Goal: Information Seeking & Learning: Learn about a topic

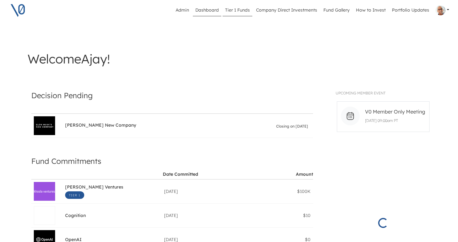
click at [244, 8] on link "Tier 1 Funds" at bounding box center [238, 10] width 30 height 12
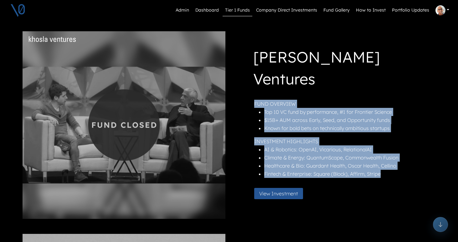
drag, startPoint x: 382, startPoint y: 163, endPoint x: 256, endPoint y: 95, distance: 143.3
click at [256, 100] on div "FUND OVERVIEW Top 10 VC fund by performance, #1 for Frontier Science $15B+ AUM …" at bounding box center [344, 141] width 180 height 83
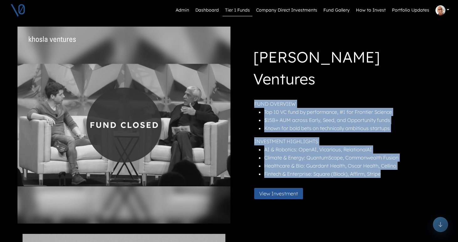
copy div "FUND OVERVIEW Top 10 VC fund by performance, #1 for Frontier Science $15B+ AUM …"
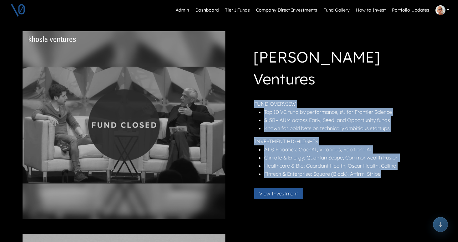
click at [379, 87] on div "[PERSON_NAME] Ventures FUND OVERVIEW Top 10 VC fund by performance, #1 for Fron…" at bounding box center [334, 125] width 200 height 158
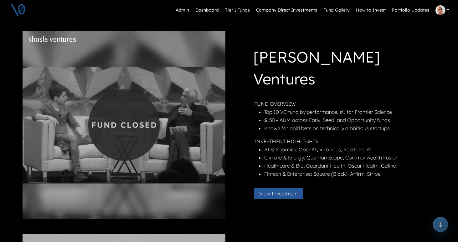
click at [352, 72] on h1 "[PERSON_NAME] Ventures" at bounding box center [343, 69] width 181 height 46
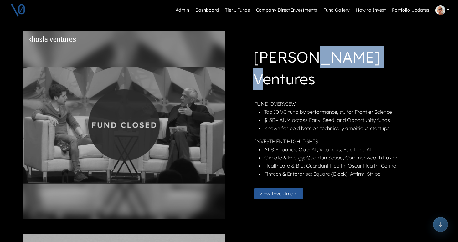
click at [352, 72] on h1 "[PERSON_NAME] Ventures" at bounding box center [343, 69] width 181 height 46
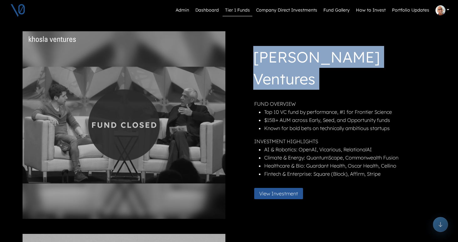
click at [352, 72] on h1 "[PERSON_NAME] Ventures" at bounding box center [343, 69] width 181 height 46
copy h1 "[PERSON_NAME] Ventures"
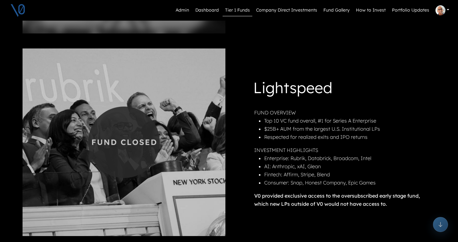
scroll to position [195, 0]
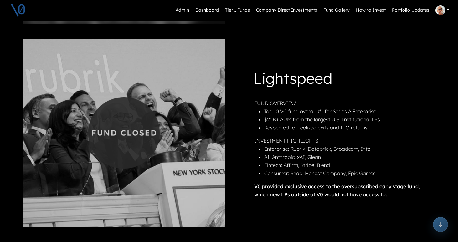
click at [312, 81] on h1 "Lightspeed" at bounding box center [343, 79] width 181 height 24
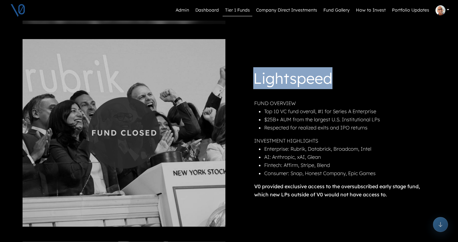
click at [312, 81] on h1 "Lightspeed" at bounding box center [343, 79] width 181 height 24
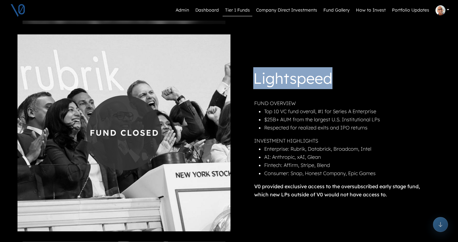
copy h1 "Lightspeed"
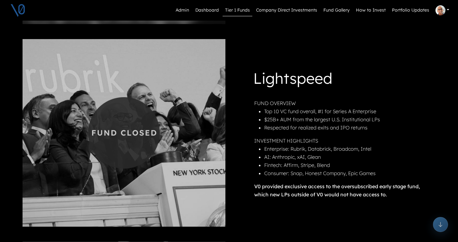
click at [335, 132] on div "FUND OVERVIEW Top 10 VC fund overall, #1 for Series A Enterprise $25B+ AUM from…" at bounding box center [344, 149] width 180 height 100
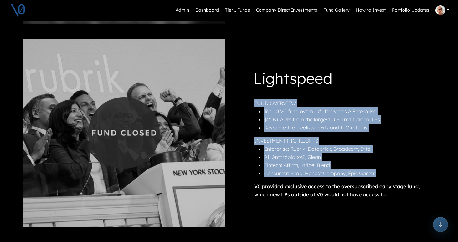
drag, startPoint x: 363, startPoint y: 169, endPoint x: 256, endPoint y: 105, distance: 124.4
click at [256, 105] on div "FUND OVERVIEW Top 10 VC fund overall, #1 for Series A Enterprise $25B+ AUM from…" at bounding box center [344, 149] width 180 height 100
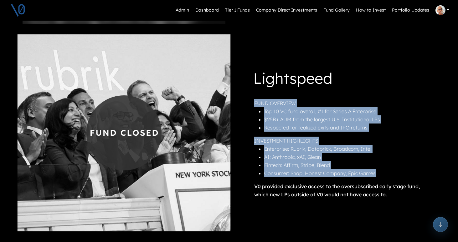
copy div "FUND OVERVIEW Top 10 VC fund overall, #1 for Series A Enterprise $25B+ AUM from…"
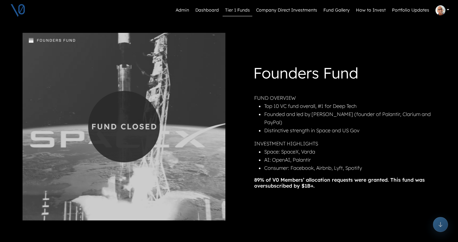
scroll to position [412, 0]
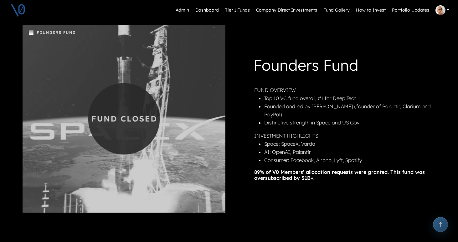
click at [317, 72] on h1 "Founders Fund" at bounding box center [343, 66] width 181 height 24
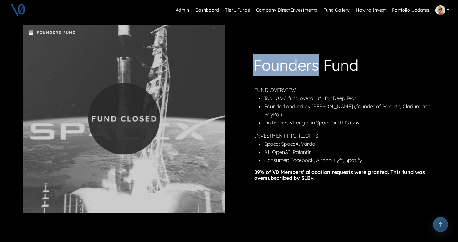
click at [317, 72] on h1 "Founders Fund" at bounding box center [343, 66] width 181 height 24
copy h1 "Founders Fund"
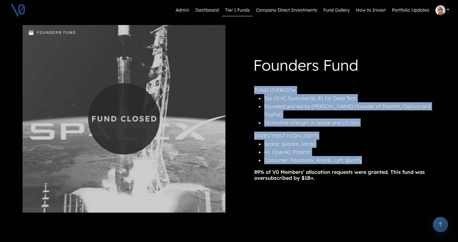
drag, startPoint x: 363, startPoint y: 157, endPoint x: 255, endPoint y: 95, distance: 124.8
click at [255, 95] on div "Founders Fund FUND OVERVIEW Top 10 VC fund overall, #1 for Deep Tech Founded an…" at bounding box center [334, 117] width 200 height 127
copy div "FUND OVERVIEW Top 10 VC fund overall, #1 for Deep Tech Founded and led by [PERS…"
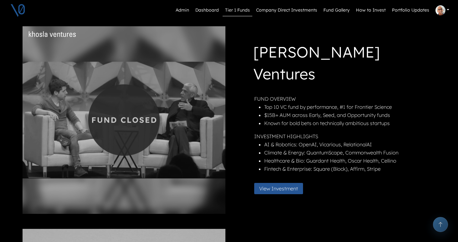
scroll to position [0, 0]
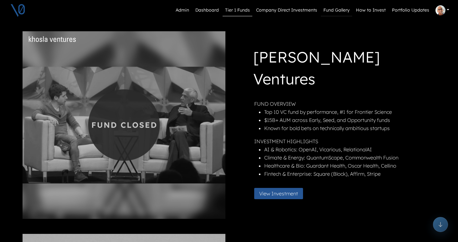
click at [335, 10] on link "Fund Gallery" at bounding box center [336, 10] width 31 height 12
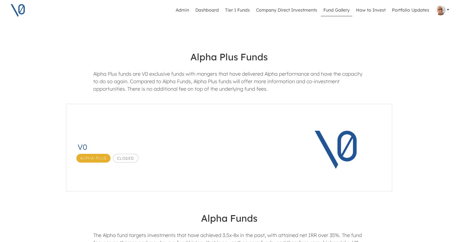
scroll to position [194, 0]
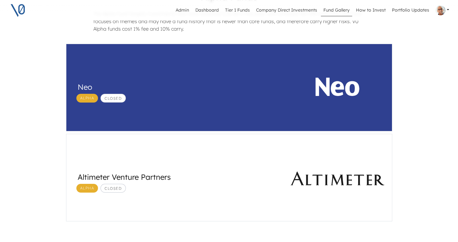
click at [246, 107] on div "Neo Alpha Closed" at bounding box center [174, 88] width 217 height 88
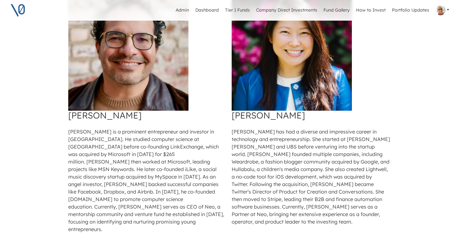
scroll to position [496, 0]
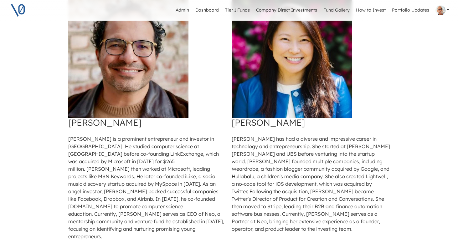
click at [99, 118] on h3 "[PERSON_NAME]" at bounding box center [147, 123] width 158 height 10
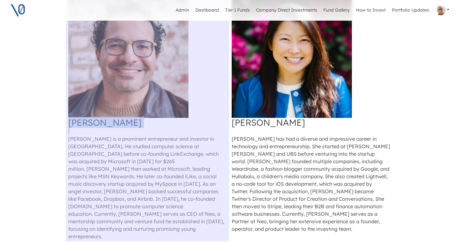
click at [99, 118] on h3 "[PERSON_NAME]" at bounding box center [147, 123] width 158 height 10
click at [152, 154] on p "[PERSON_NAME] is a prominent entrepreneur and investor in [GEOGRAPHIC_DATA]. He…" at bounding box center [147, 187] width 158 height 105
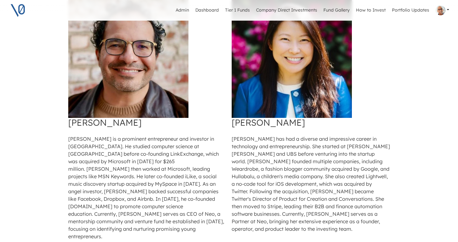
click at [113, 219] on div "Highlighted Partners [PERSON_NAME] [PERSON_NAME] is a prominent entrepreneur an…" at bounding box center [229, 118] width 327 height 280
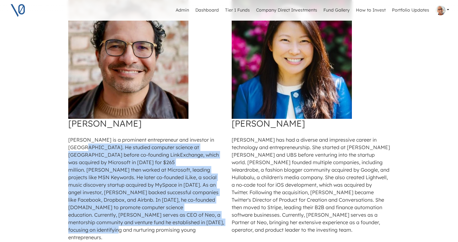
scroll to position [494, 0]
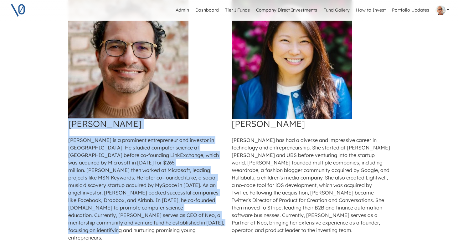
drag, startPoint x: 111, startPoint y: 214, endPoint x: 71, endPoint y: 120, distance: 102.1
click at [71, 120] on td "[PERSON_NAME] [PERSON_NAME] is a prominent entrepreneur and investor in [GEOGRA…" at bounding box center [147, 120] width 163 height 245
copy td "[PERSON_NAME] [PERSON_NAME] is a prominent entrepreneur and investor in [GEOGRA…"
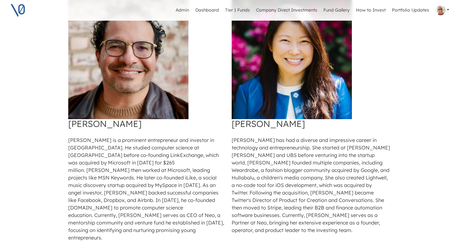
click at [396, 189] on div "Highlighted Partners [PERSON_NAME] [PERSON_NAME] is a prominent entrepreneur an…" at bounding box center [229, 117] width 334 height 288
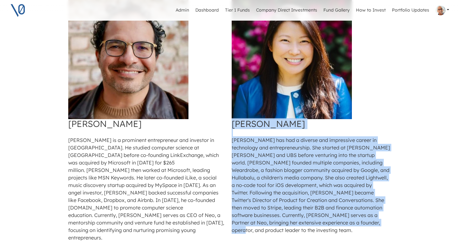
drag, startPoint x: 381, startPoint y: 216, endPoint x: 234, endPoint y: 116, distance: 178.3
click at [234, 116] on td "[PERSON_NAME] [PERSON_NAME] has had a diverse and impressive career in technolo…" at bounding box center [310, 120] width 163 height 245
copy td "[PERSON_NAME] [PERSON_NAME] has had a diverse and impressive career in technolo…"
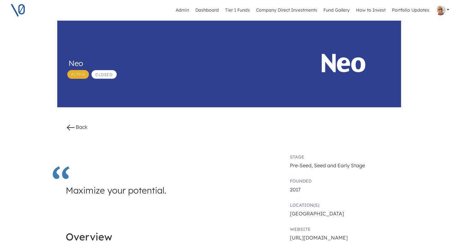
scroll to position [0, 0]
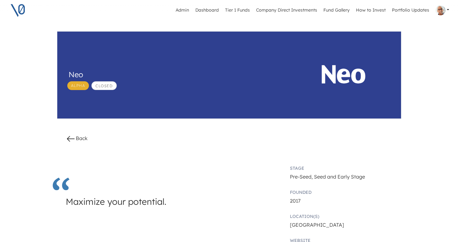
click at [86, 138] on link "Back" at bounding box center [77, 138] width 22 height 6
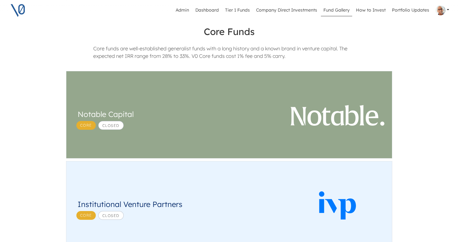
scroll to position [461, 0]
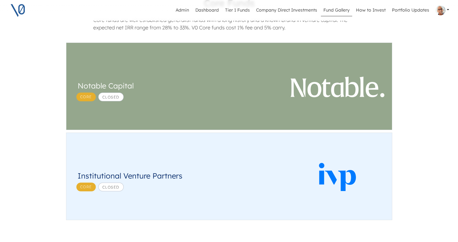
click at [237, 167] on div "Institutional Venture Partners Core Closed" at bounding box center [179, 177] width 202 height 29
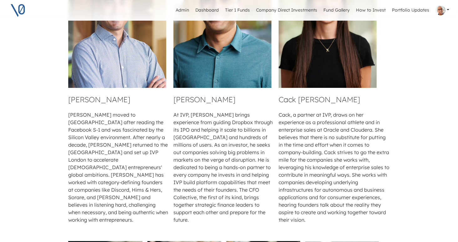
scroll to position [554, 0]
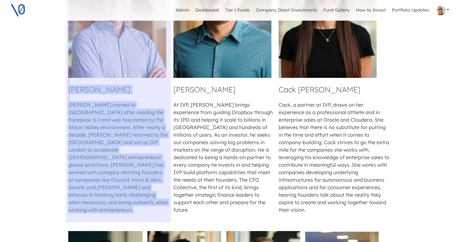
drag, startPoint x: 72, startPoint y: 90, endPoint x: 154, endPoint y: 186, distance: 126.4
click at [154, 186] on td "[PERSON_NAME] [PERSON_NAME] moved to [GEOGRAPHIC_DATA] after reading the Facebo…" at bounding box center [118, 83] width 105 height 279
copy td "[PERSON_NAME] [PERSON_NAME] moved to [GEOGRAPHIC_DATA] after reading the Facebo…"
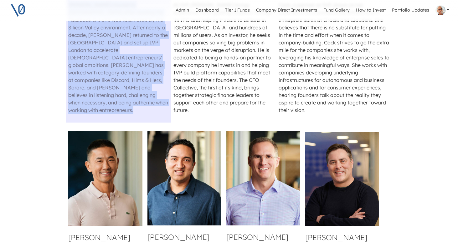
scroll to position [588, 0]
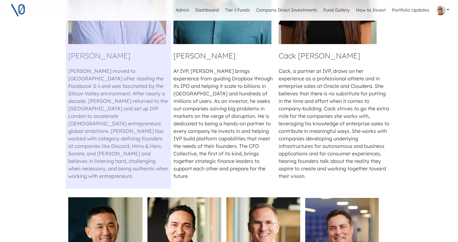
click at [234, 165] on p "At IVP, [PERSON_NAME] brings experience from guiding Dropbox through its IPO an…" at bounding box center [223, 123] width 100 height 113
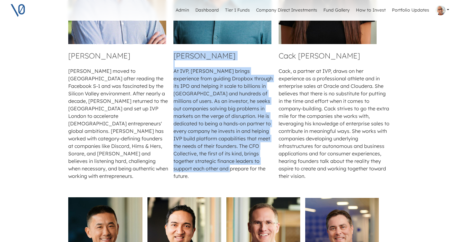
drag, startPoint x: 233, startPoint y: 170, endPoint x: 174, endPoint y: 56, distance: 128.0
click at [174, 56] on td "[PERSON_NAME] At IVP, [PERSON_NAME] brings experience from guiding Dropbox thro…" at bounding box center [223, 49] width 105 height 279
copy td "[PERSON_NAME] At IVP, [PERSON_NAME] brings experience from guiding Dropbox thro…"
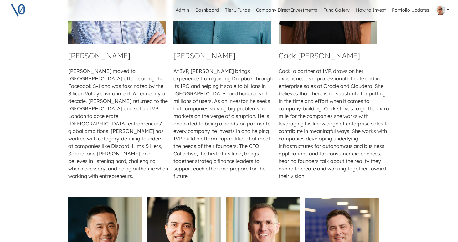
click at [326, 190] on h4 at bounding box center [342, 194] width 74 height 8
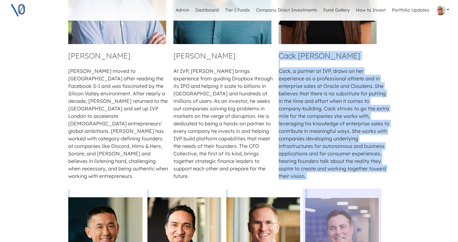
drag, startPoint x: 304, startPoint y: 172, endPoint x: 282, endPoint y: 58, distance: 115.4
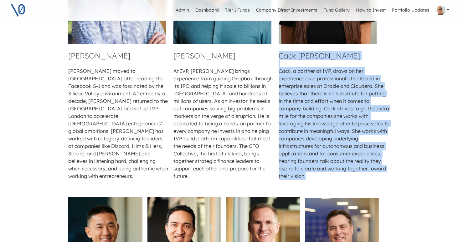
drag, startPoint x: 282, startPoint y: 56, endPoint x: 315, endPoint y: 174, distance: 123.0
click at [315, 174] on td "[PERSON_NAME], a partner at IVP, draws on her experience as a professional athl…" at bounding box center [334, 49] width 116 height 279
click at [306, 57] on h4 "Cack [PERSON_NAME]" at bounding box center [334, 56] width 111 height 8
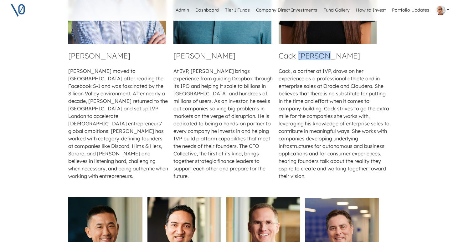
click at [306, 57] on h4 "Cack [PERSON_NAME]" at bounding box center [334, 56] width 111 height 8
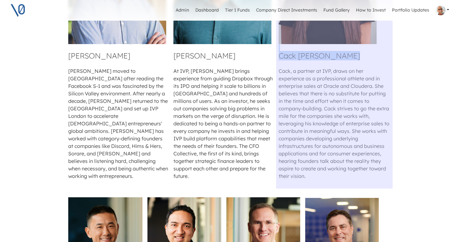
click at [306, 57] on h4 "Cack [PERSON_NAME]" at bounding box center [334, 56] width 111 height 8
click at [323, 58] on h4 "Cack [PERSON_NAME]" at bounding box center [334, 56] width 111 height 8
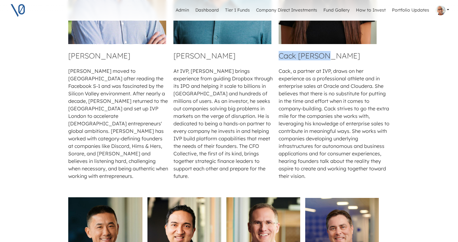
drag, startPoint x: 327, startPoint y: 56, endPoint x: 280, endPoint y: 55, distance: 46.0
click at [280, 55] on h4 "Cack [PERSON_NAME]" at bounding box center [334, 56] width 111 height 8
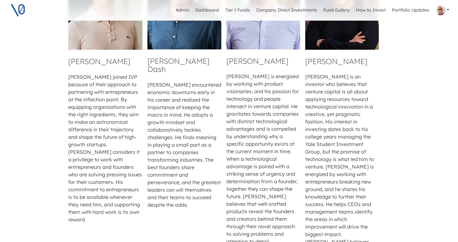
scroll to position [835, 0]
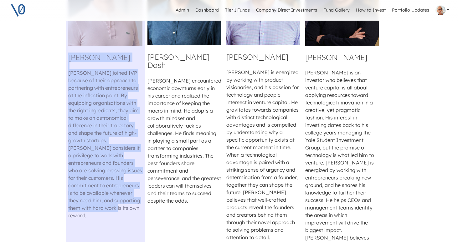
drag, startPoint x: 125, startPoint y: 194, endPoint x: 72, endPoint y: 52, distance: 151.5
click at [72, 52] on td "[PERSON_NAME] [PERSON_NAME] joined IVP because of their approach to partnering …" at bounding box center [105, 115] width 79 height 346
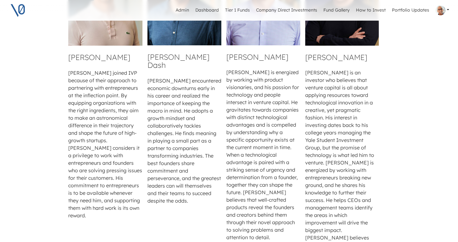
click at [76, 54] on h4 "[PERSON_NAME]" at bounding box center [105, 57] width 74 height 8
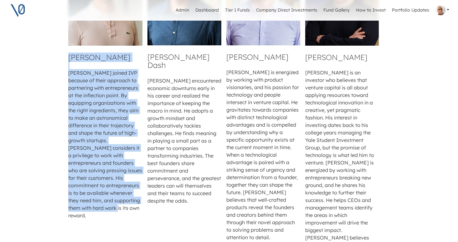
drag, startPoint x: 72, startPoint y: 51, endPoint x: 124, endPoint y: 194, distance: 152.4
click at [124, 194] on td "[PERSON_NAME] [PERSON_NAME] joined IVP because of their approach to partnering …" at bounding box center [105, 115] width 79 height 346
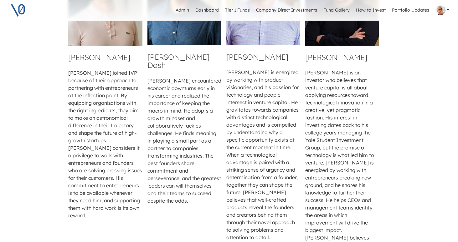
click at [193, 69] on p at bounding box center [184, 73] width 74 height 8
drag, startPoint x: 152, startPoint y: 51, endPoint x: 185, endPoint y: 126, distance: 82.0
click at [185, 126] on td "[PERSON_NAME] Dash [PERSON_NAME] encountered economic downturns early in his ca…" at bounding box center [184, 115] width 79 height 346
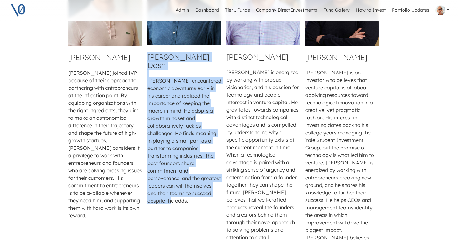
drag, startPoint x: 189, startPoint y: 185, endPoint x: 150, endPoint y: 53, distance: 138.1
click at [150, 53] on td "[PERSON_NAME] Dash [PERSON_NAME] encountered economic downturns early in his ca…" at bounding box center [184, 115] width 79 height 346
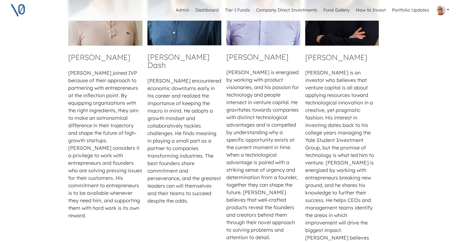
click at [281, 61] on p at bounding box center [263, 65] width 74 height 8
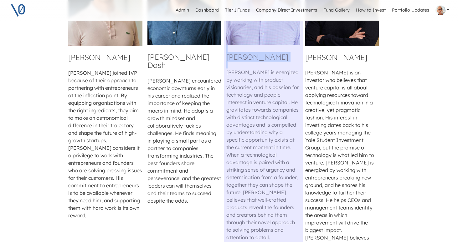
drag, startPoint x: 289, startPoint y: 212, endPoint x: 234, endPoint y: 52, distance: 169.2
click at [234, 52] on td "[PERSON_NAME] [PERSON_NAME] is energized by working with product visionaries, a…" at bounding box center [263, 115] width 79 height 346
click at [234, 53] on h4 "[PERSON_NAME]" at bounding box center [263, 57] width 74 height 8
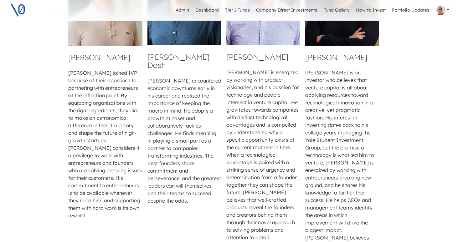
click at [230, 53] on h4 "[PERSON_NAME]" at bounding box center [263, 57] width 74 height 8
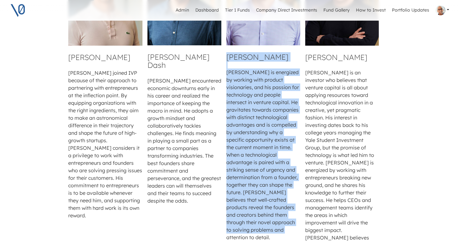
drag, startPoint x: 229, startPoint y: 49, endPoint x: 286, endPoint y: 214, distance: 173.7
click at [286, 214] on td "[PERSON_NAME] [PERSON_NAME] is energized by working with product visionaries, a…" at bounding box center [263, 115] width 79 height 346
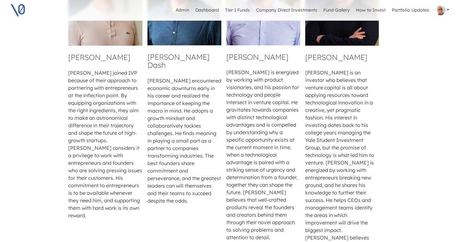
click at [331, 53] on h4 "[PERSON_NAME]" at bounding box center [342, 57] width 74 height 8
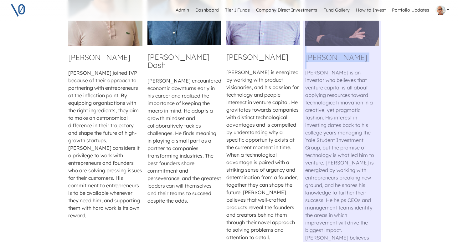
click at [332, 53] on h4 "[PERSON_NAME]" at bounding box center [342, 57] width 74 height 8
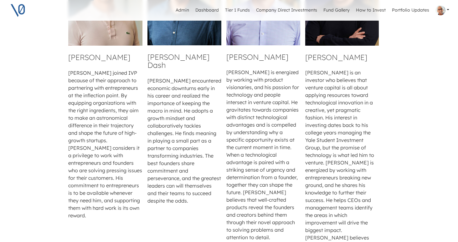
click at [309, 53] on h4 "[PERSON_NAME]" at bounding box center [342, 57] width 74 height 8
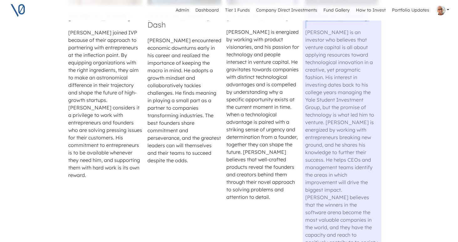
scroll to position [920, 0]
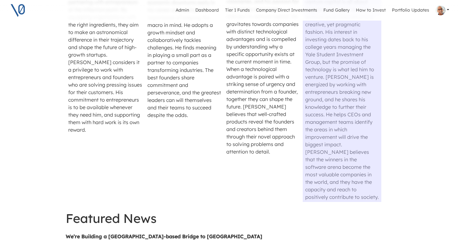
drag, startPoint x: 313, startPoint y: 55, endPoint x: 382, endPoint y: 168, distance: 132.1
click at [381, 168] on td "[PERSON_NAME] [PERSON_NAME] is an investor who believes that venture capital is…" at bounding box center [342, 30] width 79 height 346
